Goal: Contribute content: Add original content to the website for others to see

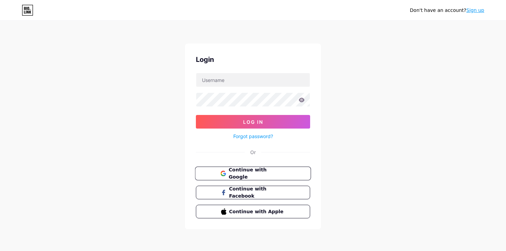
click at [268, 174] on span "Continue with Google" at bounding box center [256, 173] width 57 height 15
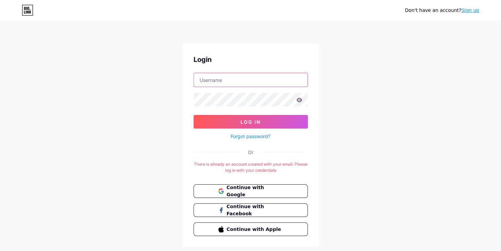
click at [222, 74] on input "text" at bounding box center [251, 80] width 114 height 14
type input "[EMAIL_ADDRESS][DOMAIN_NAME]"
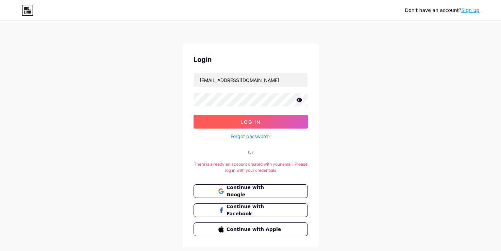
click at [236, 122] on button "Log In" at bounding box center [250, 122] width 114 height 14
click at [230, 120] on button "Log In" at bounding box center [250, 122] width 114 height 14
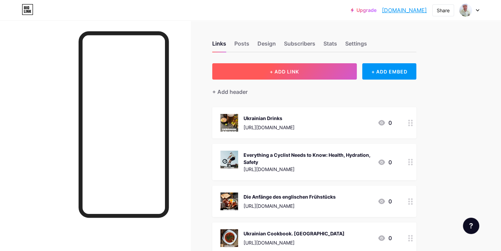
click at [308, 69] on button "+ ADD LINK" at bounding box center [284, 71] width 144 height 16
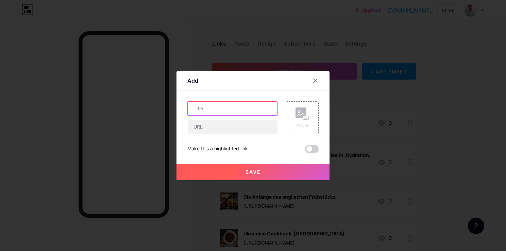
click at [220, 105] on input "text" at bounding box center [233, 109] width 90 height 14
paste input "Ten Best NLP Techniques"
type input "Ten Best NLP Techniques"
click at [210, 124] on input "text" at bounding box center [233, 127] width 90 height 14
paste input "https://a.co/d/fTsjO5h"
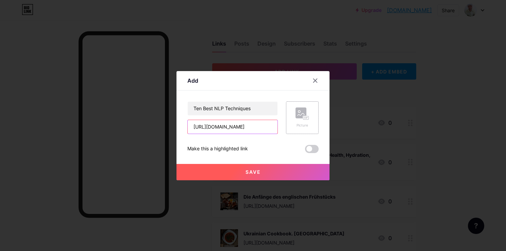
type input "https://a.co/d/fTsjO5h"
click at [311, 113] on div "Picture" at bounding box center [302, 117] width 33 height 33
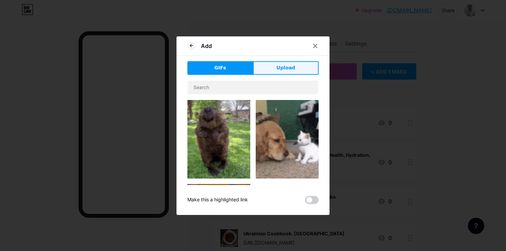
click at [292, 72] on button "Upload" at bounding box center [286, 68] width 66 height 14
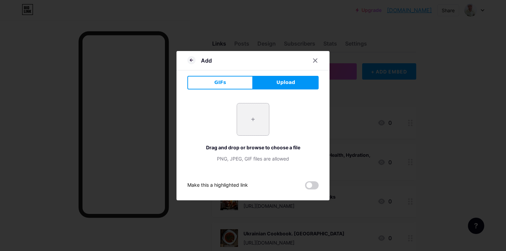
click at [253, 128] on input "file" at bounding box center [253, 119] width 32 height 32
type input "C:\fakepath\Ukrainian (10).png"
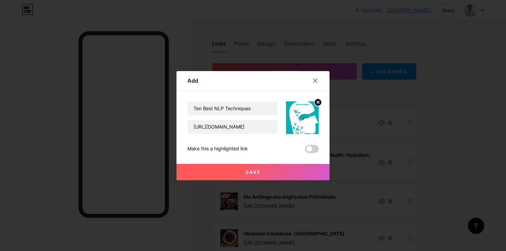
click at [249, 168] on button "Save" at bounding box center [252, 172] width 153 height 16
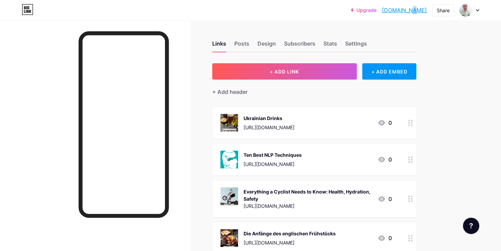
drag, startPoint x: 413, startPoint y: 5, endPoint x: 407, endPoint y: 9, distance: 7.6
click at [407, 9] on div "Upgrade kulakov.bio.lin... kulakov.bio.link" at bounding box center [388, 10] width 76 height 12
click at [407, 9] on link "kulakov.bio.link" at bounding box center [404, 10] width 45 height 8
